Goal: Task Accomplishment & Management: Use online tool/utility

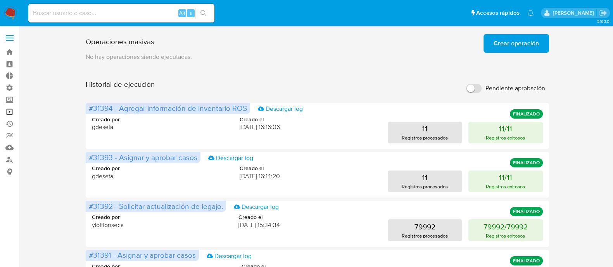
click at [10, 114] on link "Operaciones masivas" at bounding box center [46, 112] width 92 height 12
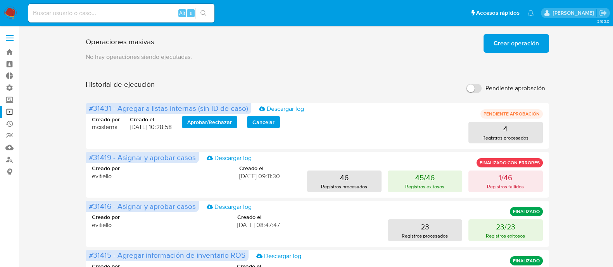
click at [510, 38] on span "Crear operación" at bounding box center [516, 43] width 45 height 17
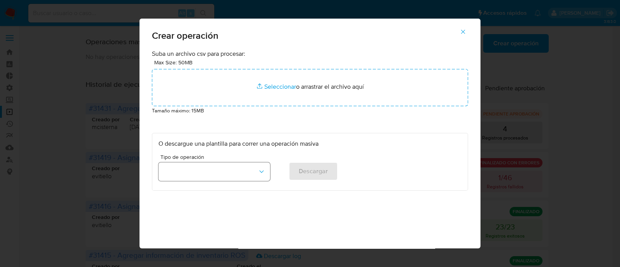
click at [242, 178] on button "button" at bounding box center [215, 171] width 112 height 19
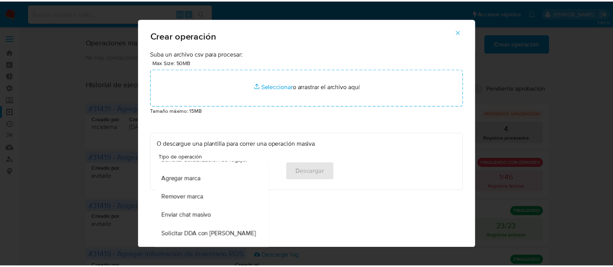
scroll to position [336, 0]
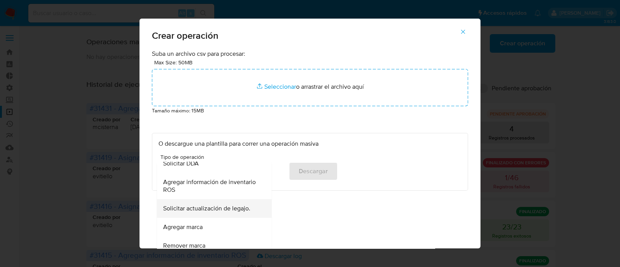
click at [221, 215] on div "Solicitar actualización de legajo." at bounding box center [212, 208] width 98 height 19
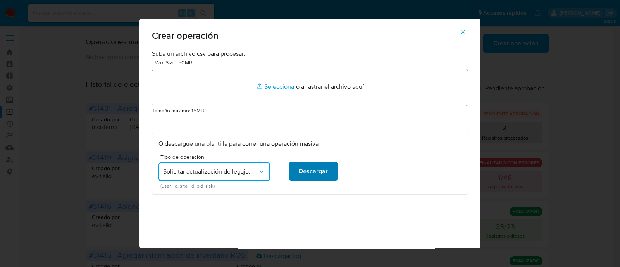
click at [313, 179] on span "Descargar" at bounding box center [313, 171] width 29 height 17
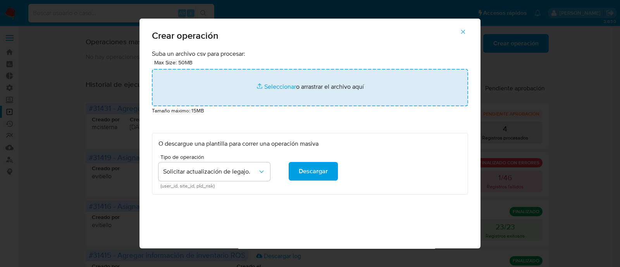
click at [266, 86] on input "file" at bounding box center [310, 87] width 316 height 37
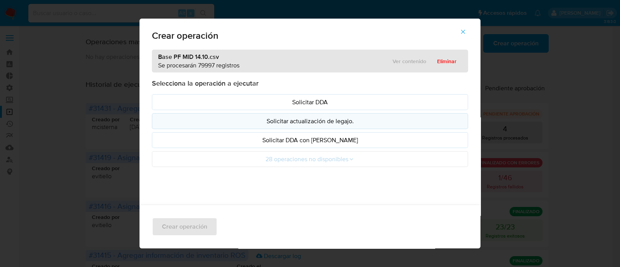
click at [345, 124] on p "Solicitar actualización de legajo." at bounding box center [310, 121] width 303 height 9
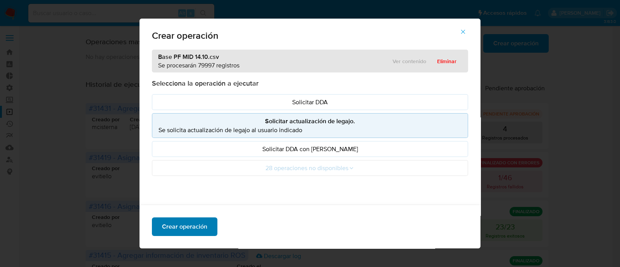
click at [201, 232] on span "Crear operación" at bounding box center [184, 226] width 45 height 17
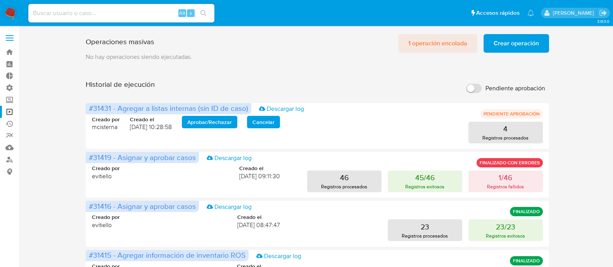
click at [414, 47] on span "1 operación encolada" at bounding box center [437, 43] width 59 height 17
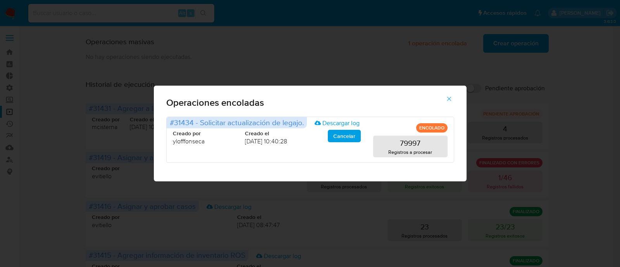
click at [448, 102] on icon "button" at bounding box center [449, 98] width 7 height 7
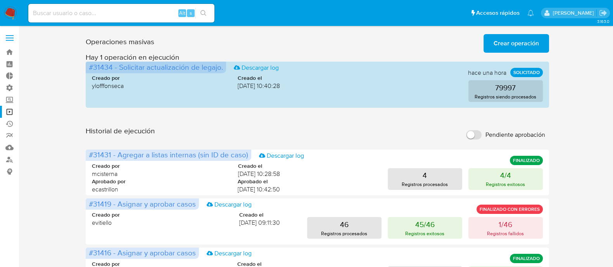
click at [284, 55] on h3 "Hay 1 operación en ejecución" at bounding box center [317, 57] width 463 height 9
